Goal: Navigation & Orientation: Understand site structure

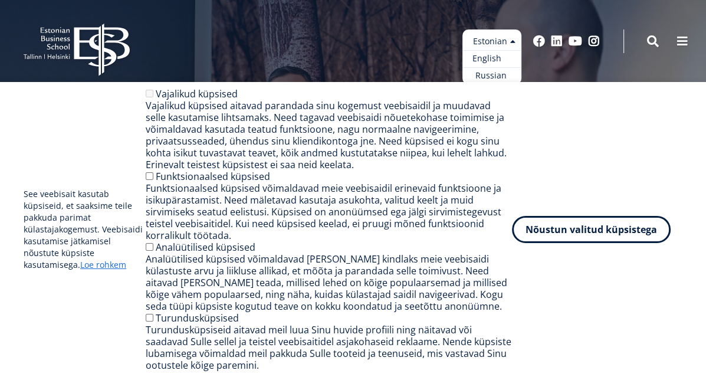
click at [495, 58] on link "English" at bounding box center [491, 58] width 59 height 17
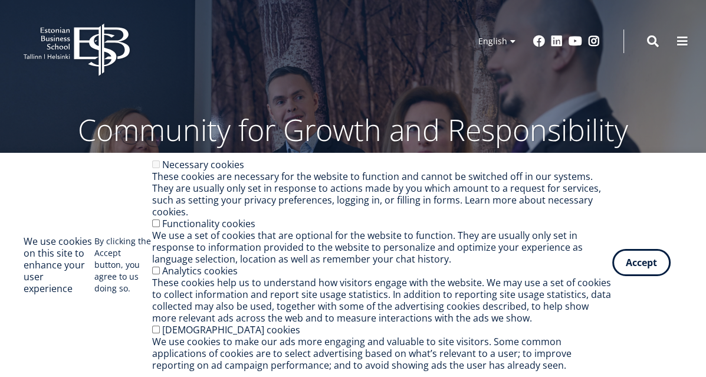
click at [631, 267] on button "Accept" at bounding box center [641, 262] width 58 height 27
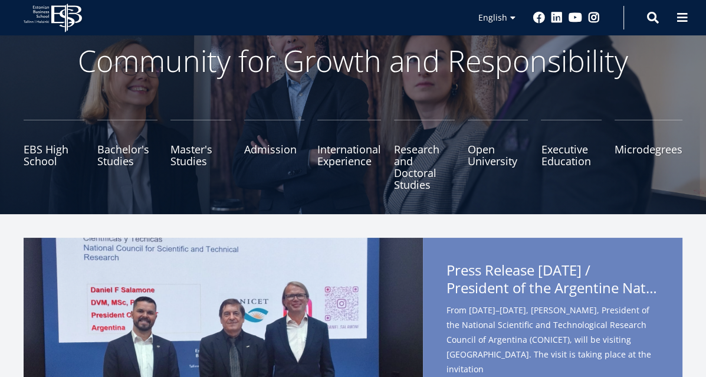
scroll to position [5, 0]
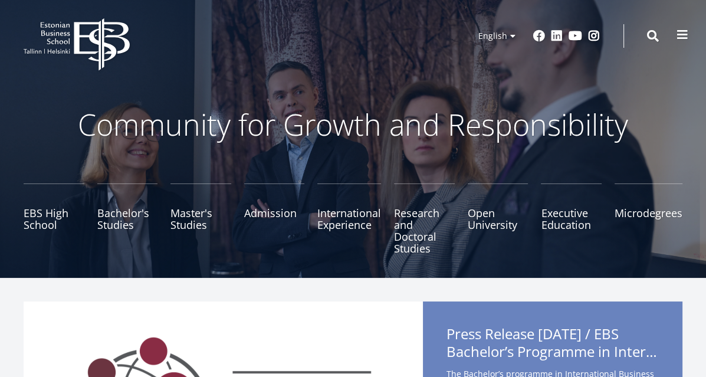
click at [682, 35] on span at bounding box center [683, 35] width 12 height 12
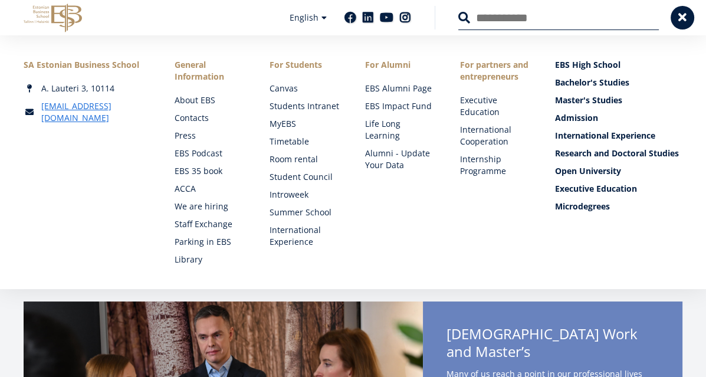
click at [51, 196] on div "SA Estonian Business School A. Lauteri 3, 10114 ebs@ebs.ee Social Links Faceboo…" at bounding box center [87, 162] width 127 height 206
